Goal: Task Accomplishment & Management: Manage account settings

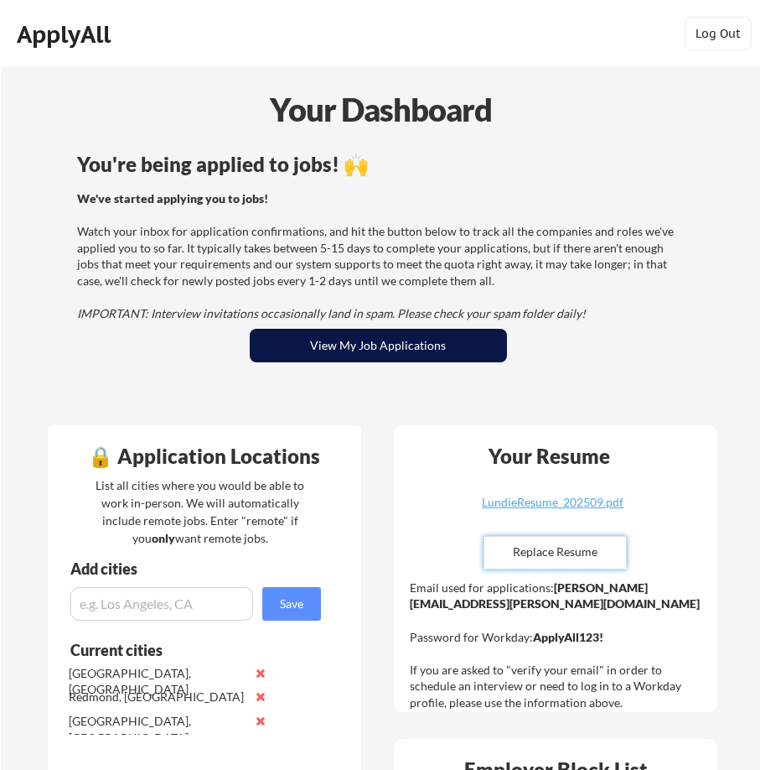
click at [391, 345] on button "View My Job Applications" at bounding box center [378, 346] width 257 height 34
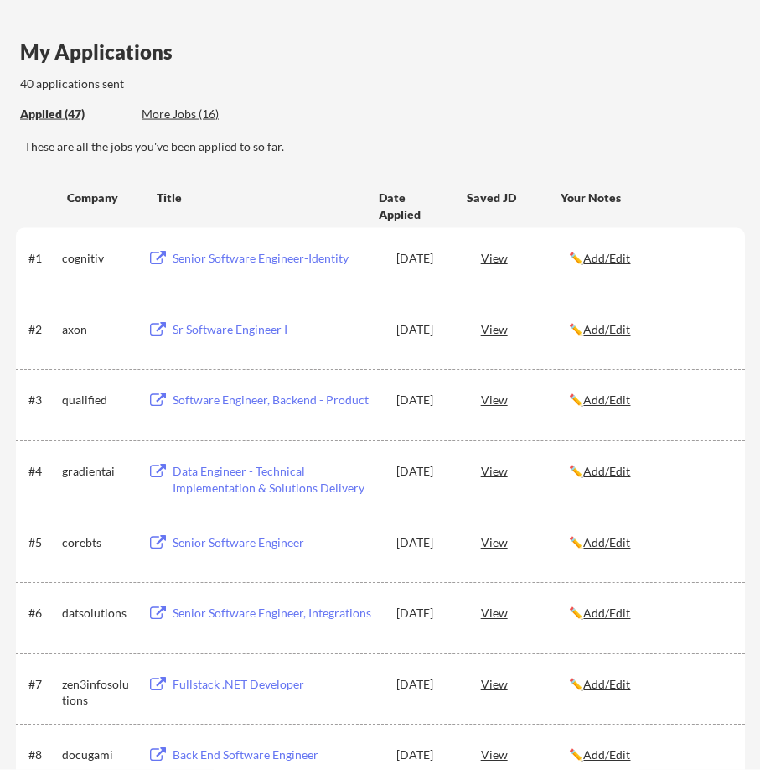
scroll to position [86, 0]
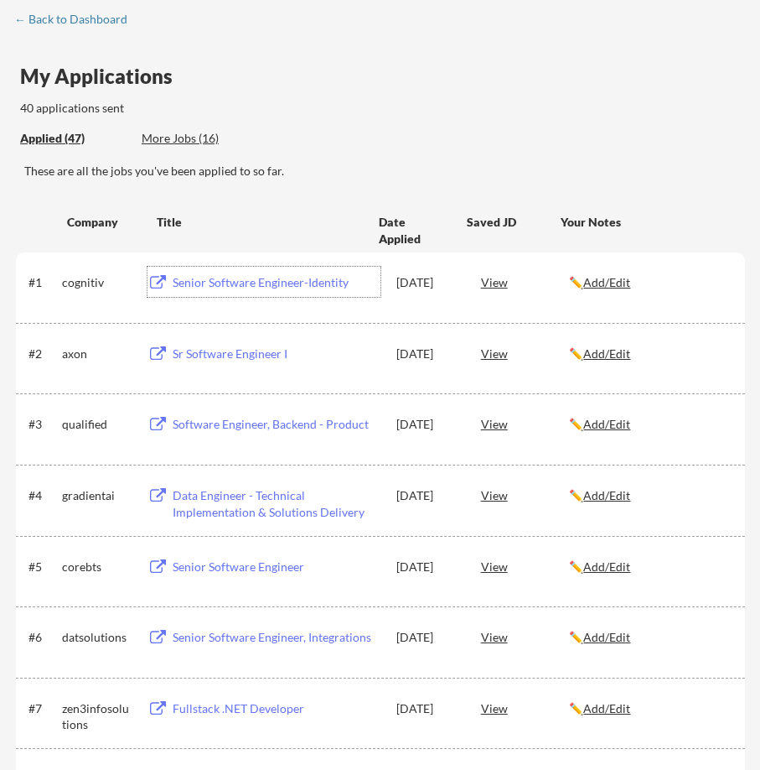
click at [206, 282] on div "Senior Software Engineer-Identity" at bounding box center [277, 282] width 208 height 17
click at [493, 282] on div "View" at bounding box center [525, 282] width 89 height 30
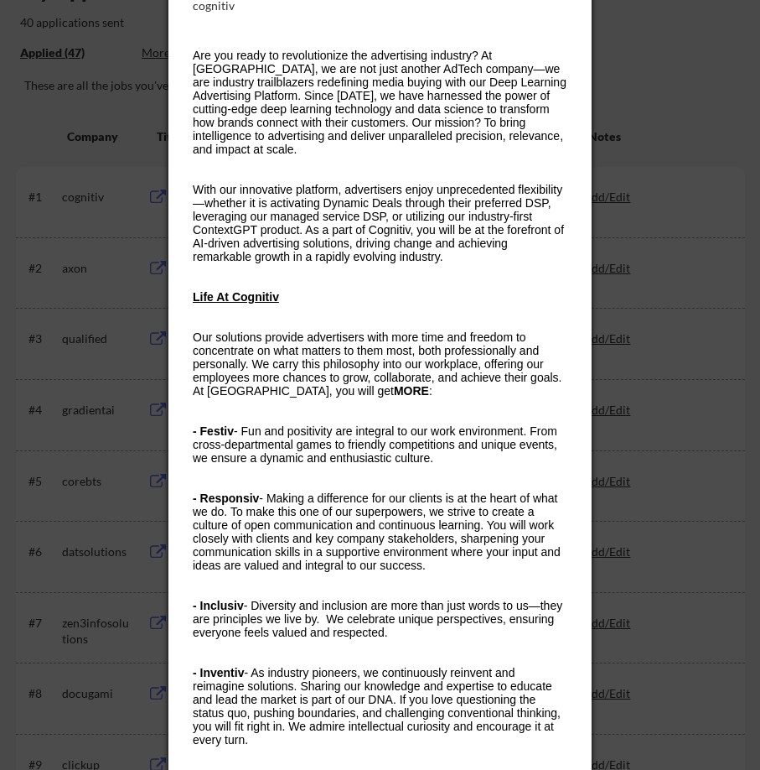
scroll to position [0, 0]
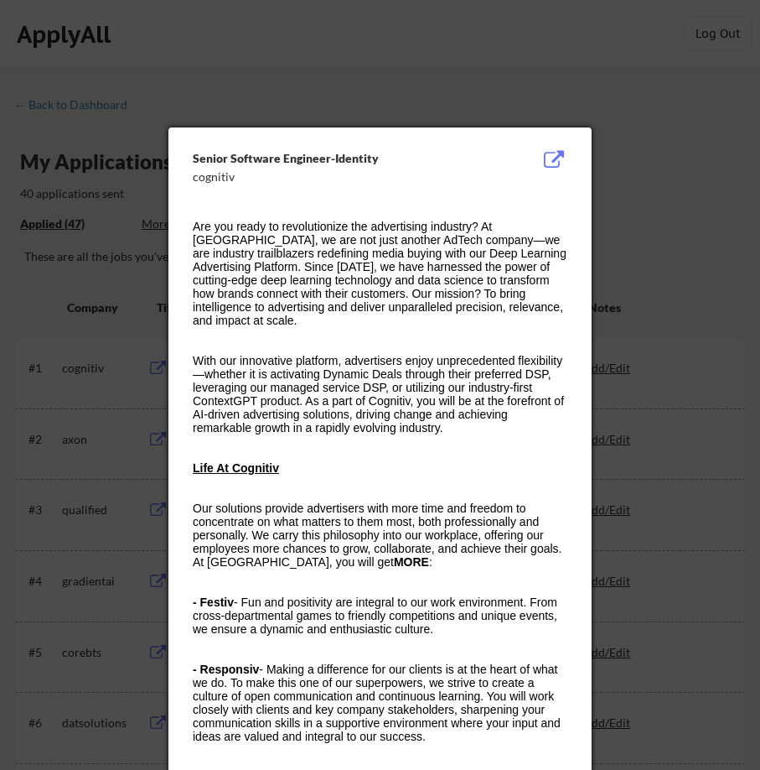
click at [717, 103] on div at bounding box center [380, 385] width 760 height 770
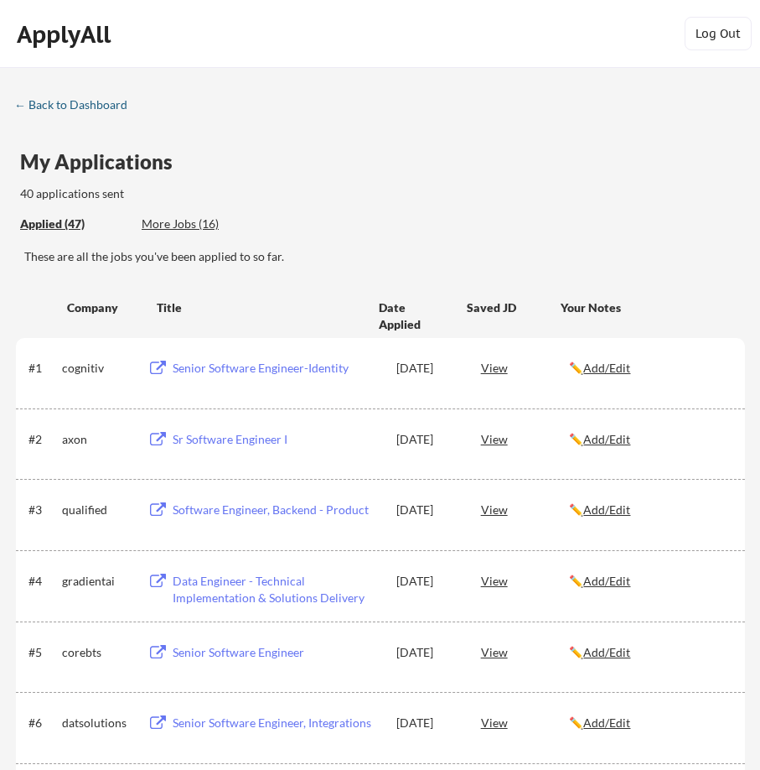
click at [71, 108] on div "← Back to Dashboard" at bounding box center [77, 105] width 126 height 12
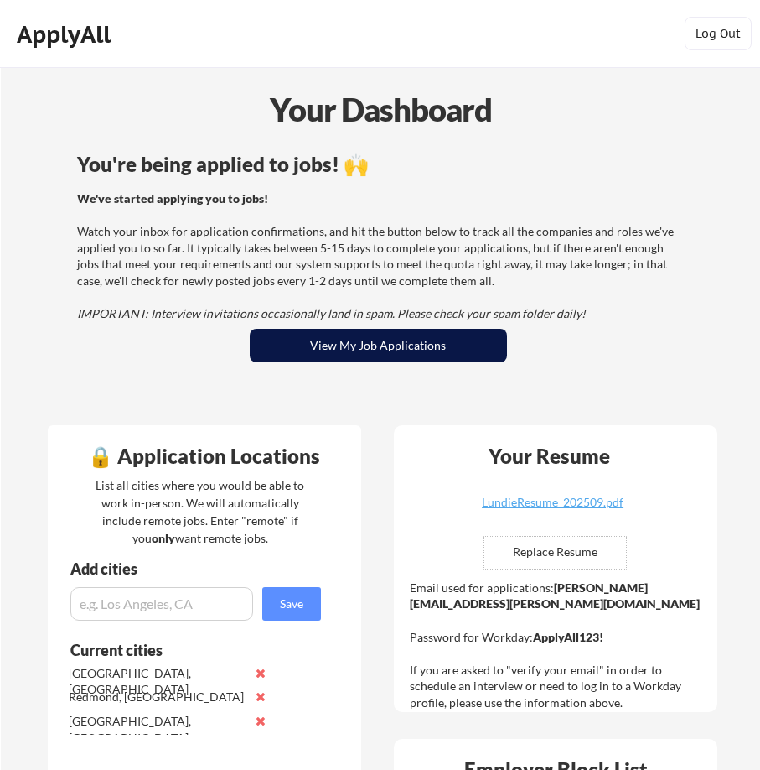
click at [379, 353] on button "View My Job Applications" at bounding box center [378, 346] width 257 height 34
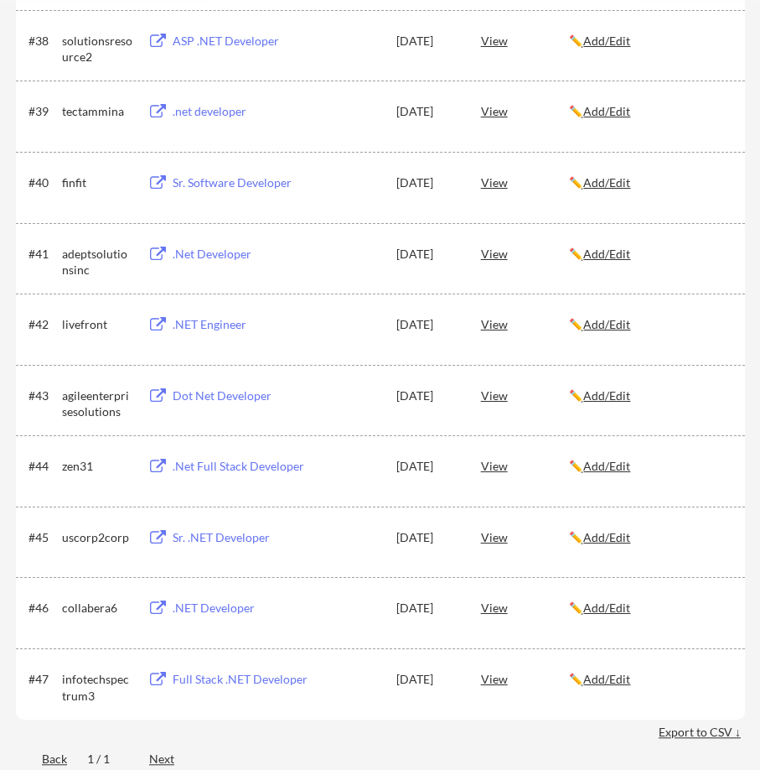
scroll to position [2917, 0]
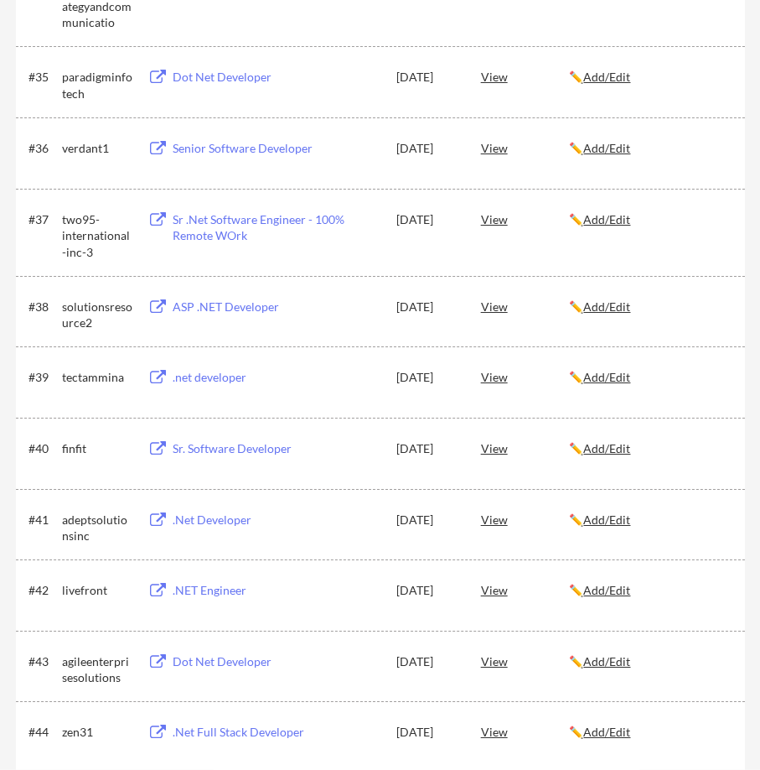
drag, startPoint x: 384, startPoint y: 236, endPoint x: 628, endPoint y: 201, distance: 246.3
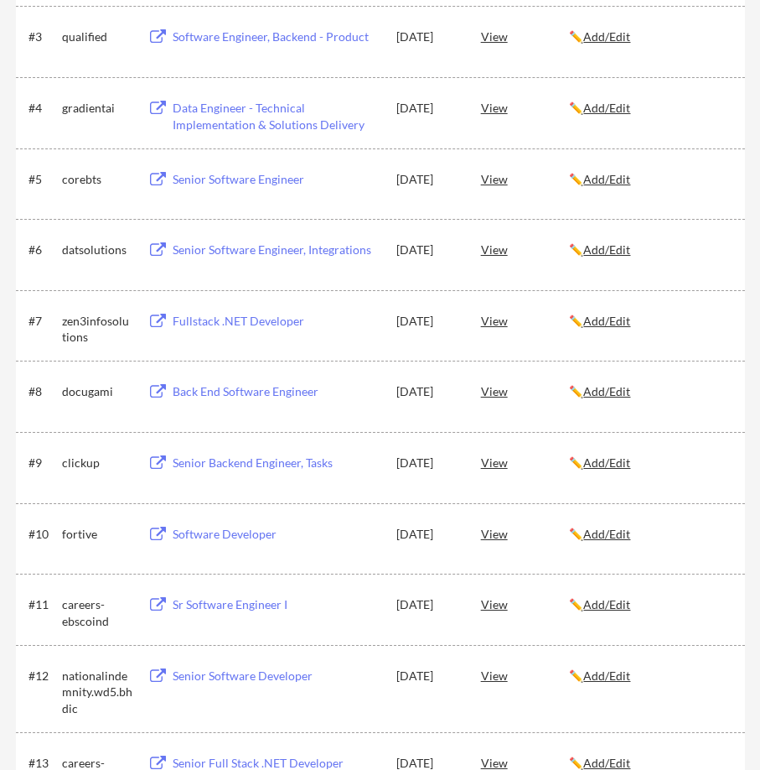
scroll to position [0, 0]
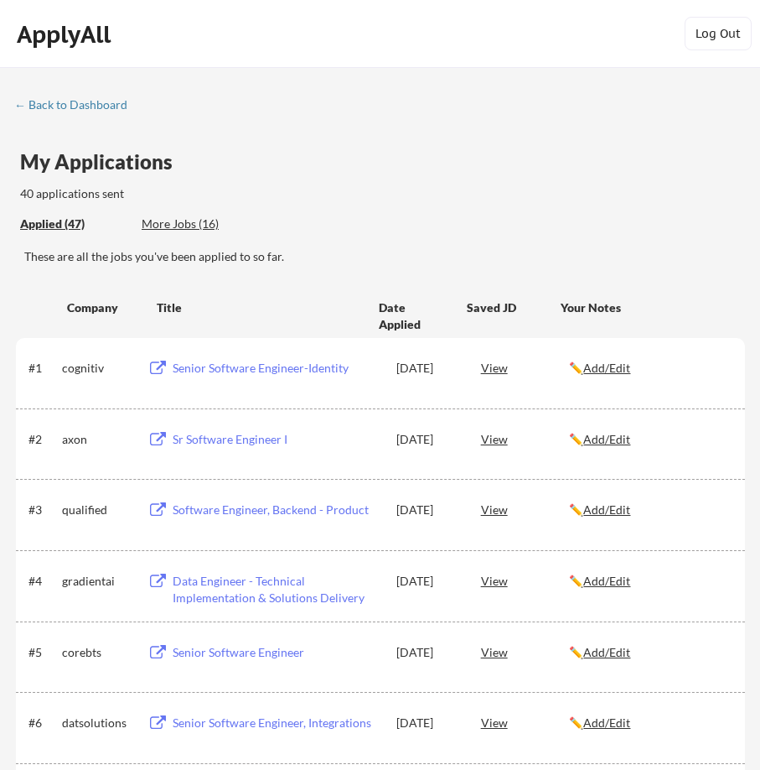
click at [609, 365] on u "Add/Edit" at bounding box center [606, 367] width 47 height 14
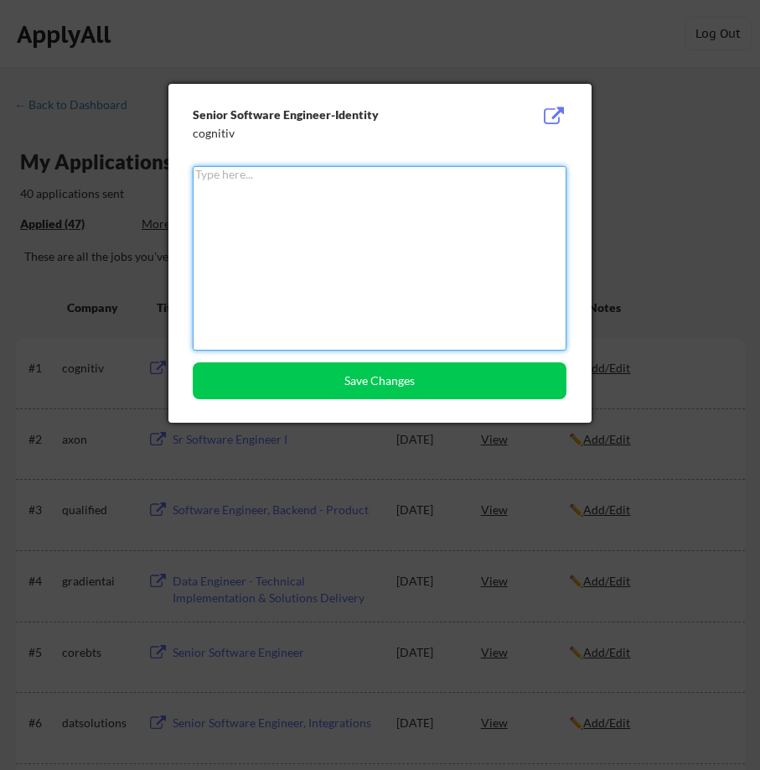
click at [670, 246] on div at bounding box center [380, 385] width 760 height 770
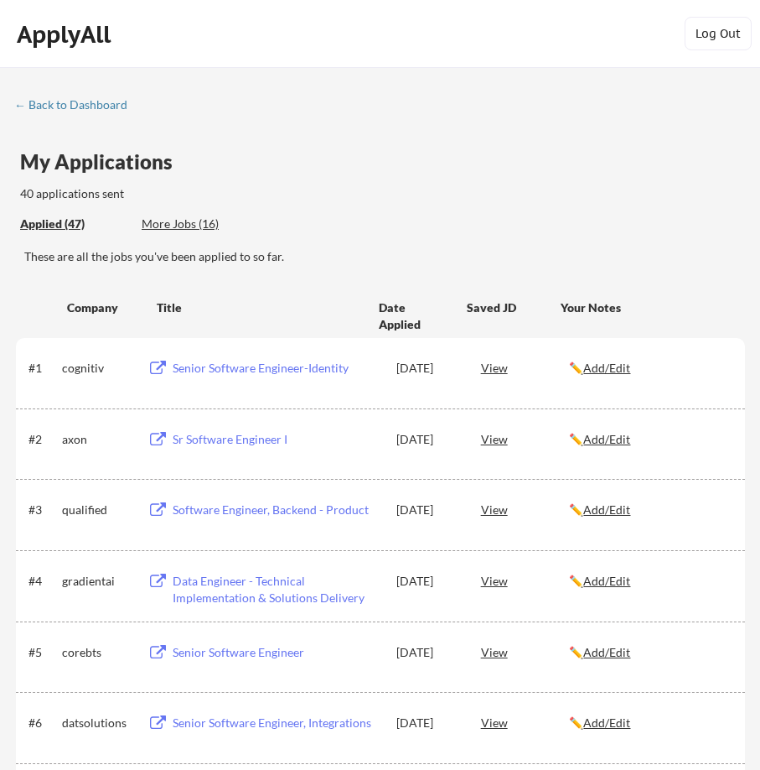
click at [70, 368] on div "cognitiv" at bounding box center [97, 368] width 70 height 17
click at [69, 220] on div "Applied (47)" at bounding box center [74, 223] width 109 height 17
click at [179, 218] on div "More Jobs (16)" at bounding box center [203, 223] width 123 height 17
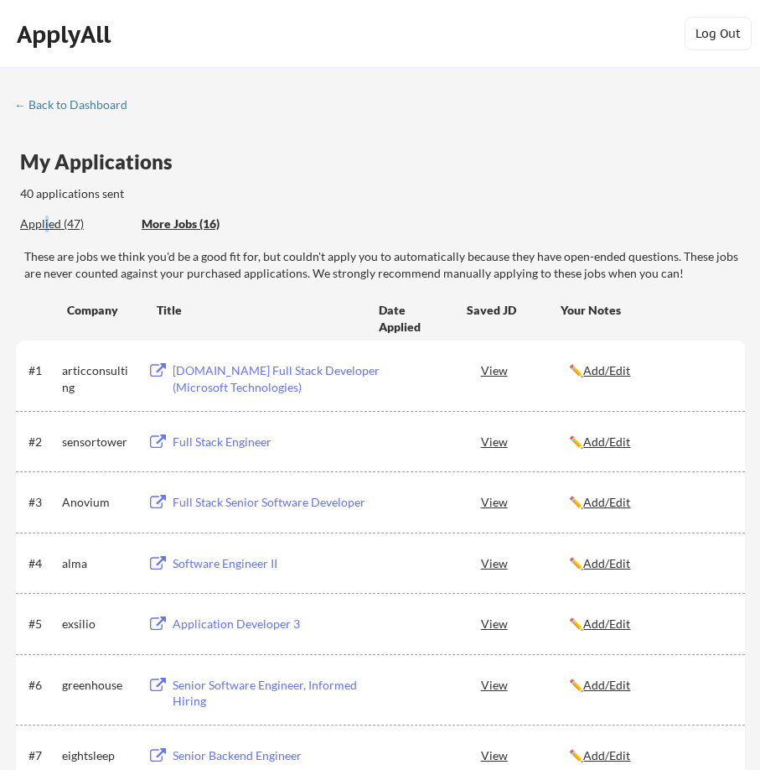
click at [43, 226] on div "Applied (47)" at bounding box center [74, 223] width 109 height 17
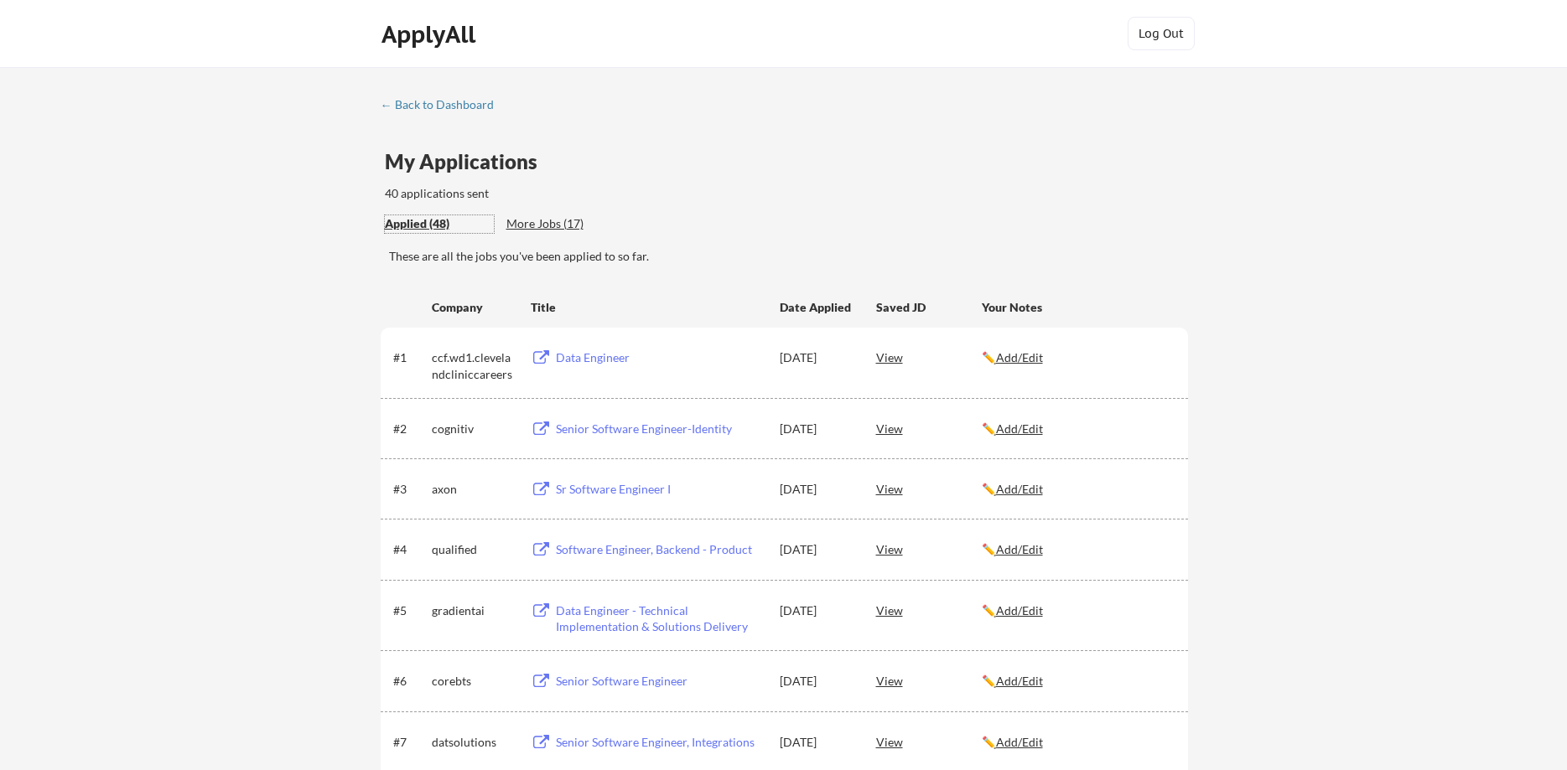
click at [426, 224] on div "Applied (48)" at bounding box center [439, 223] width 109 height 17
click at [604, 359] on div "Data Engineer" at bounding box center [660, 358] width 208 height 17
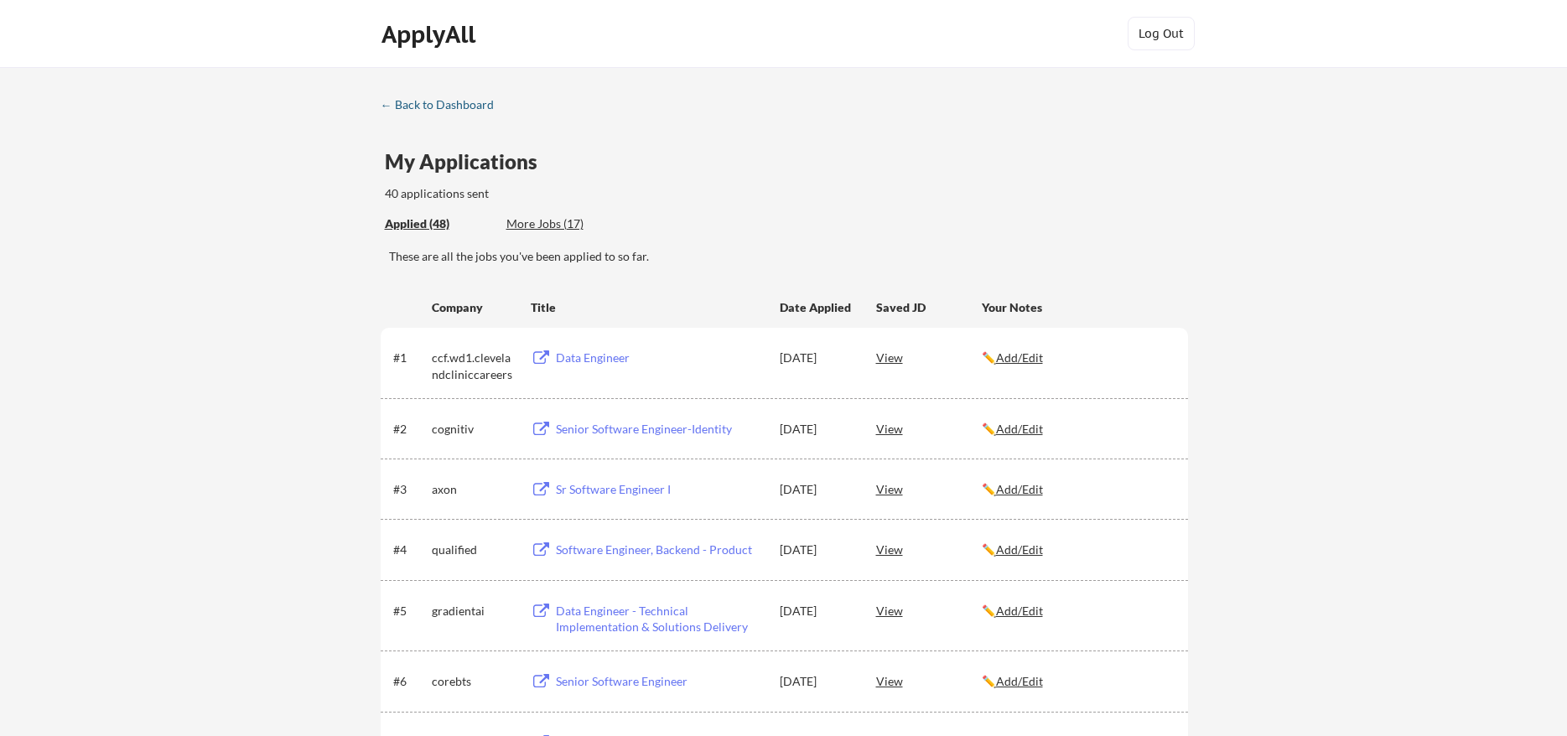
click at [445, 106] on div "← Back to Dashboard" at bounding box center [444, 105] width 126 height 12
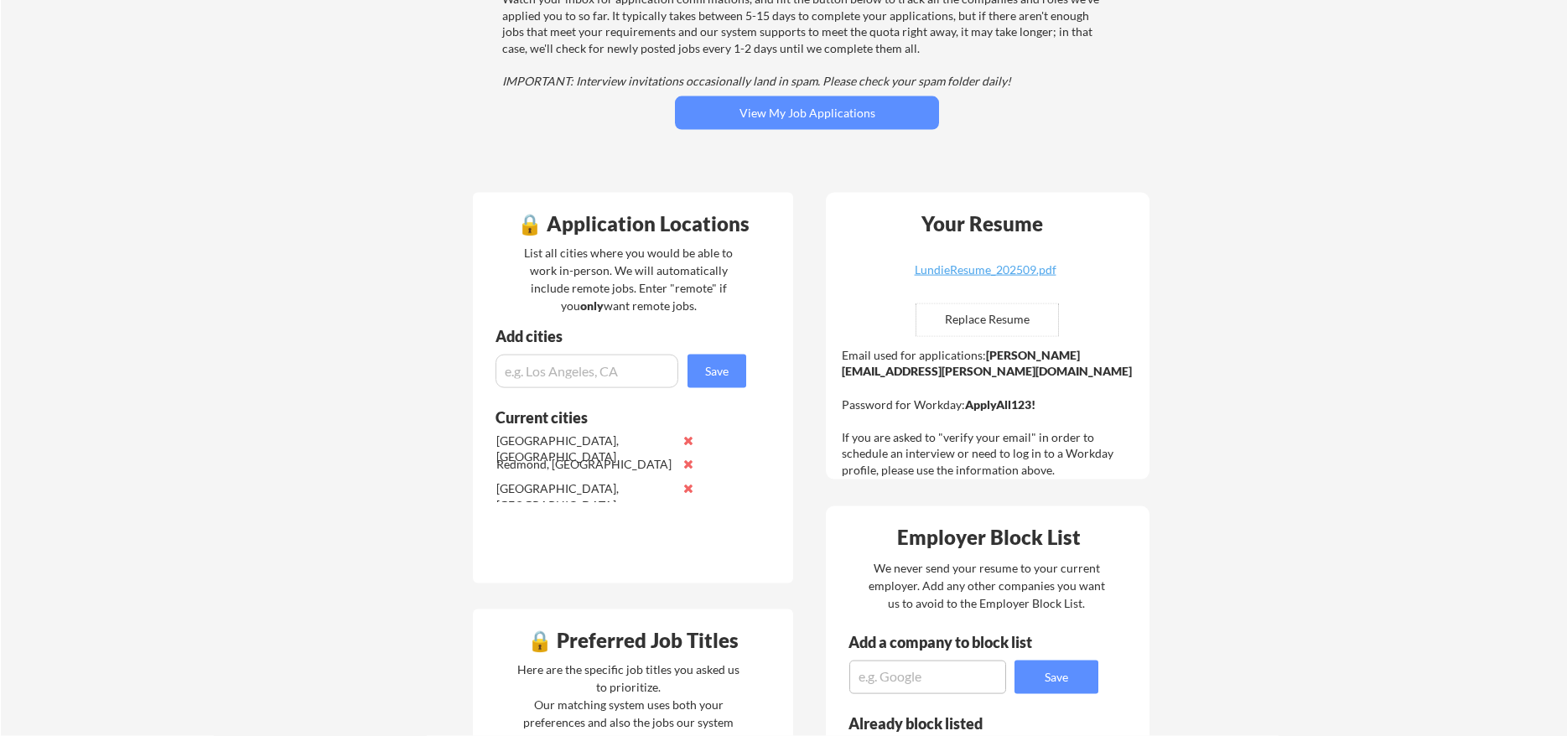
scroll to position [257, 0]
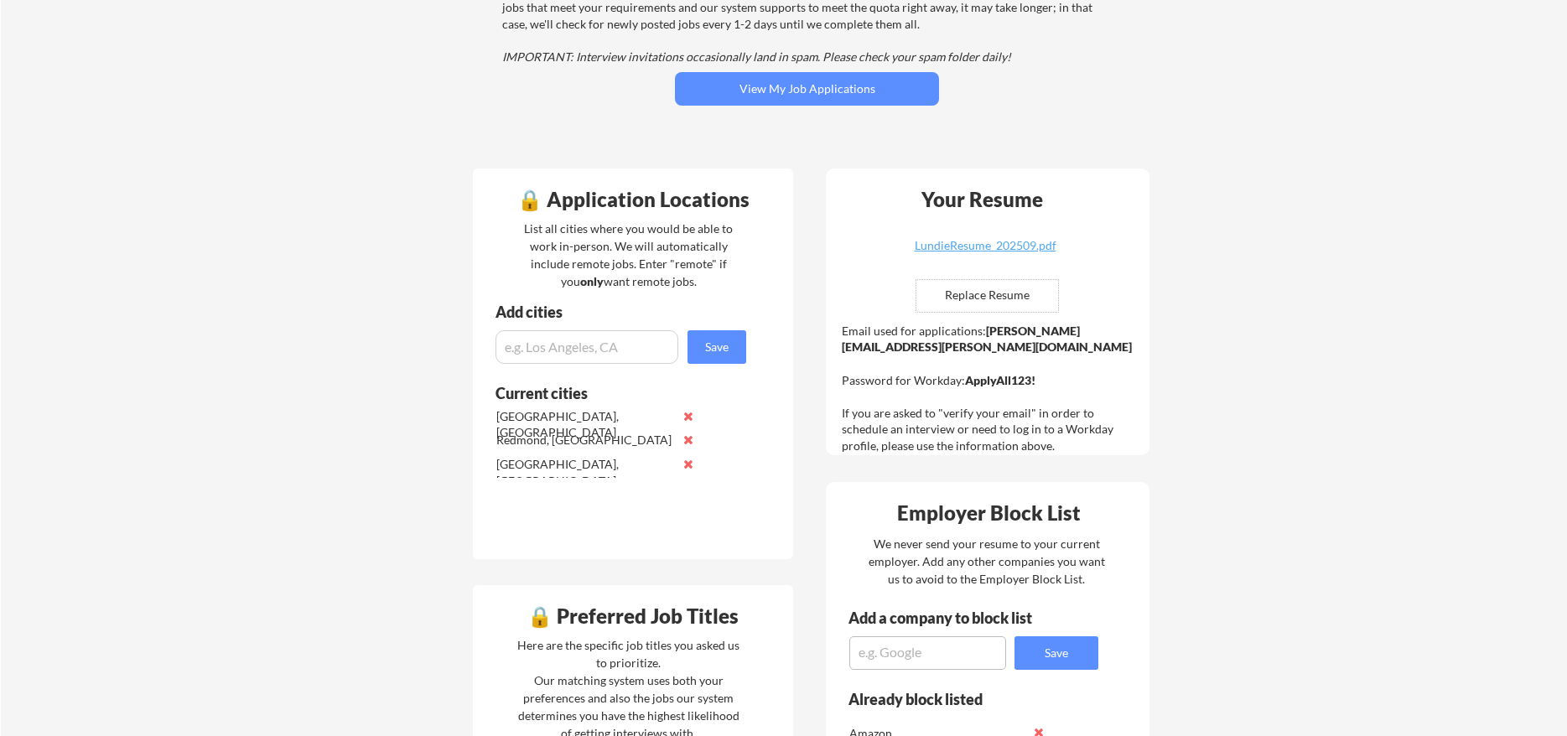
click at [1001, 333] on strong "[PERSON_NAME][EMAIL_ADDRESS][PERSON_NAME][DOMAIN_NAME]" at bounding box center [987, 339] width 290 height 31
drag, startPoint x: 1001, startPoint y: 333, endPoint x: 1118, endPoint y: 331, distance: 117.4
click at [1118, 331] on strong "[PERSON_NAME][EMAIL_ADDRESS][PERSON_NAME][DOMAIN_NAME]" at bounding box center [987, 339] width 290 height 31
copy div "[PERSON_NAME][EMAIL_ADDRESS][PERSON_NAME][DOMAIN_NAME]"
click at [993, 373] on strong "ApplyAll123!" at bounding box center [1000, 380] width 70 height 14
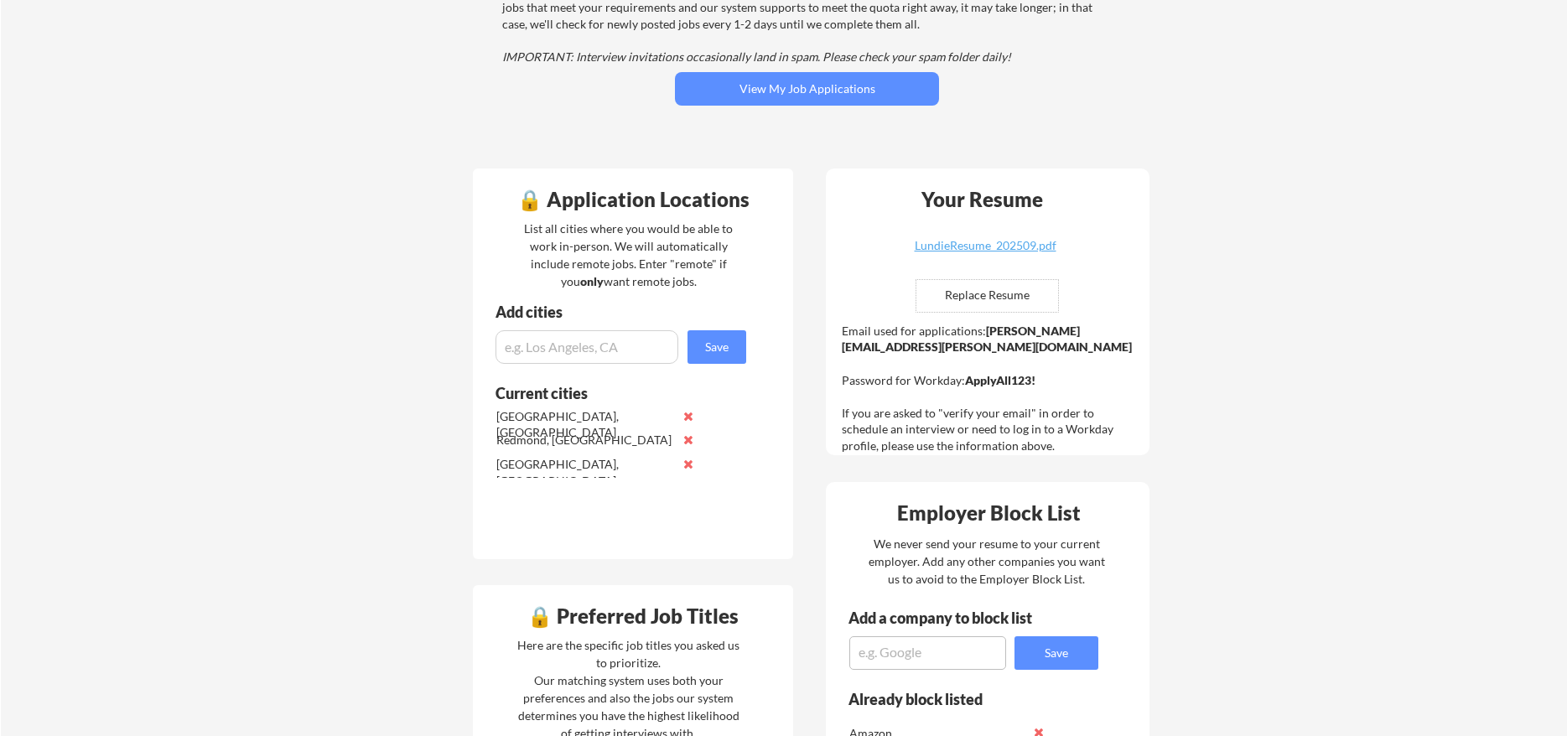
drag, startPoint x: 993, startPoint y: 364, endPoint x: 1049, endPoint y: 363, distance: 55.3
click at [1049, 363] on div "Email used for applications: [PERSON_NAME][EMAIL_ADDRESS][PERSON_NAME][DOMAIN_N…" at bounding box center [990, 389] width 296 height 132
